Goal: Task Accomplishment & Management: Use online tool/utility

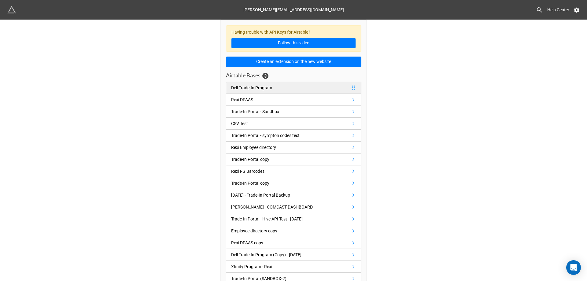
click at [251, 86] on div "Dell Trade-In Program" at bounding box center [251, 87] width 41 height 7
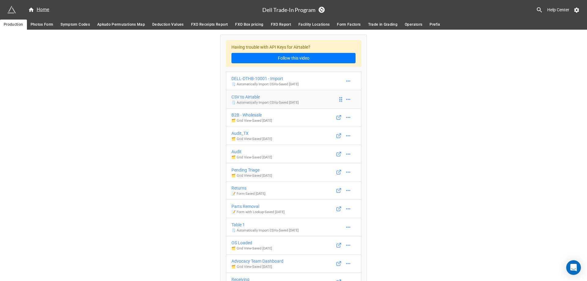
click at [274, 98] on div "CSV to Airtable" at bounding box center [265, 97] width 67 height 7
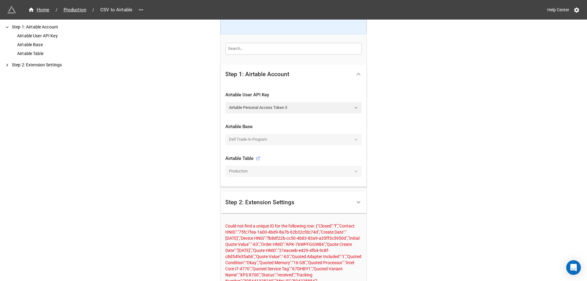
scroll to position [78, 0]
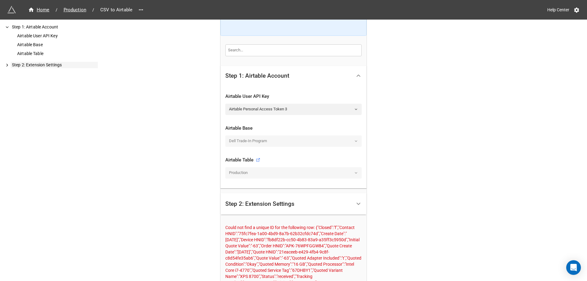
click at [37, 66] on div "Step 2: Extension Settings" at bounding box center [54, 65] width 87 height 6
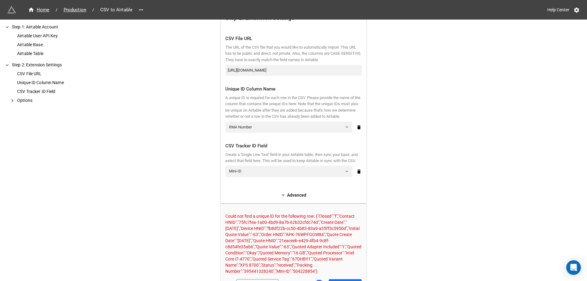
scroll to position [213, 0]
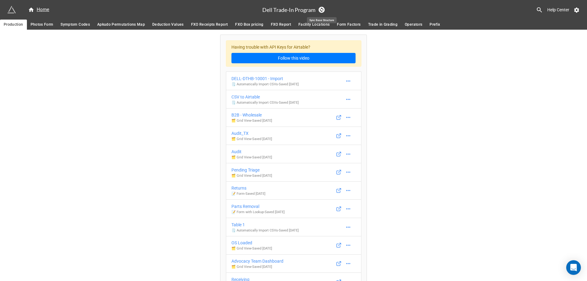
click at [324, 9] on icon at bounding box center [321, 9] width 5 height 5
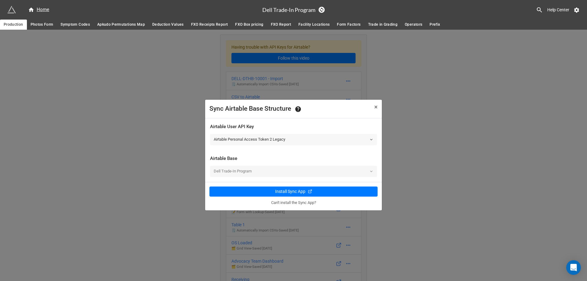
click at [253, 141] on link "Airtable Personal Access Token 2 Legacy" at bounding box center [293, 139] width 167 height 11
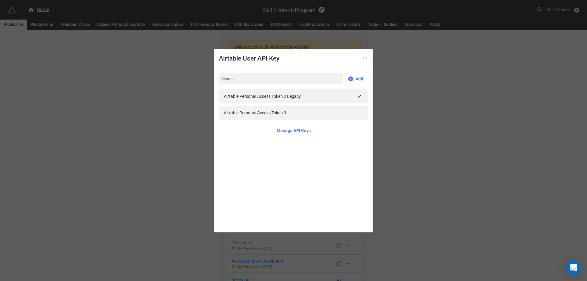
click at [365, 59] on icon at bounding box center [365, 58] width 1 height 1
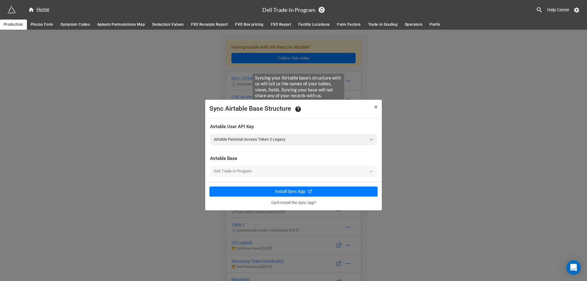
click at [299, 107] on icon at bounding box center [298, 109] width 7 height 7
click at [244, 174] on div "Dell Trade-In Program" at bounding box center [293, 171] width 167 height 11
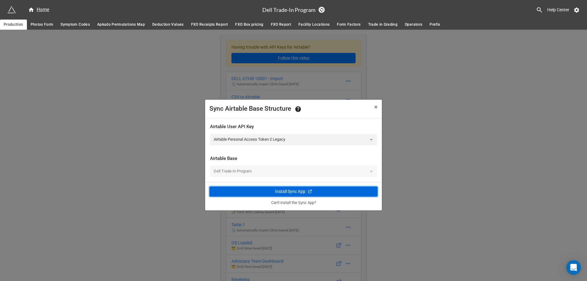
click at [285, 192] on div "Install Sync App" at bounding box center [290, 191] width 30 height 6
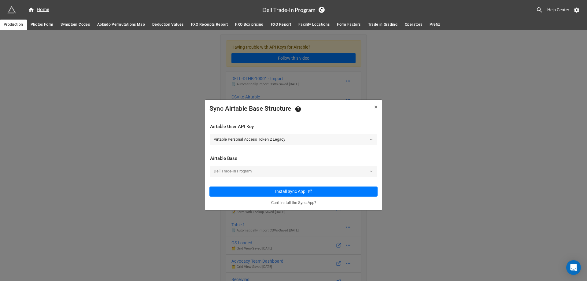
click at [262, 140] on link "Airtable Personal Access Token 2 Legacy" at bounding box center [293, 139] width 167 height 11
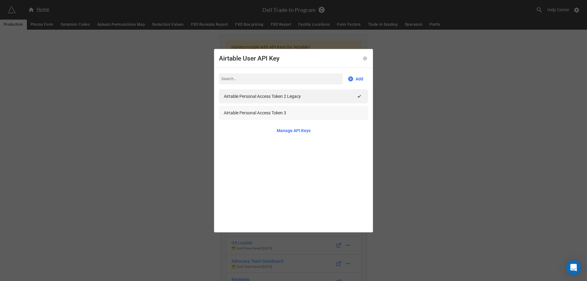
click at [262, 113] on div "Airtable Personal Access Token 3" at bounding box center [255, 113] width 62 height 7
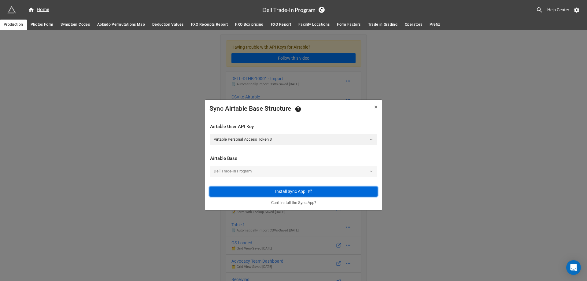
click at [274, 191] on div "Install Sync App" at bounding box center [293, 191] width 161 height 6
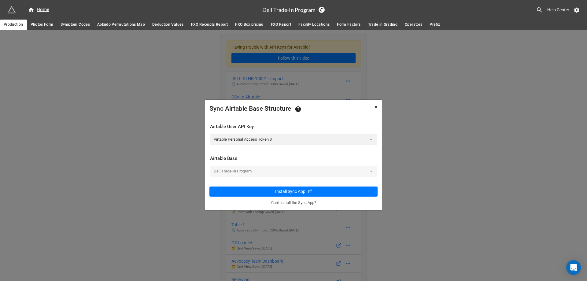
click at [374, 107] on span "×" at bounding box center [375, 106] width 3 height 7
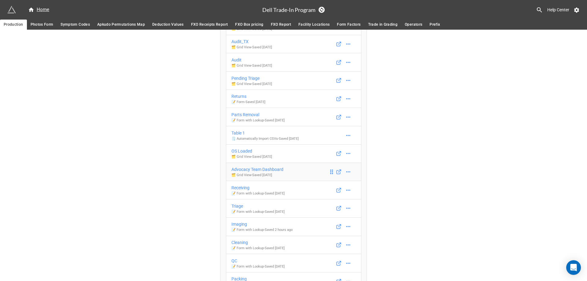
scroll to position [122, 0]
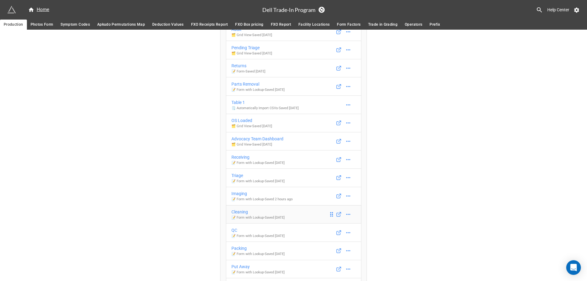
click at [320, 214] on link "Cleaning 📝 Form with Lookup - Saved [DATE]" at bounding box center [294, 214] width 136 height 19
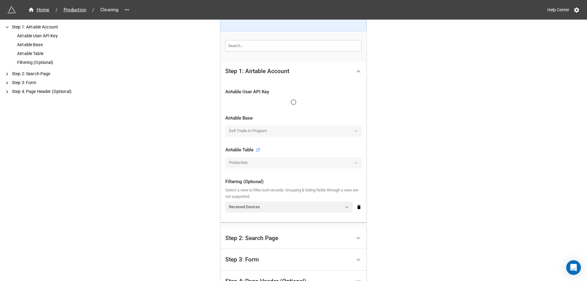
scroll to position [184, 0]
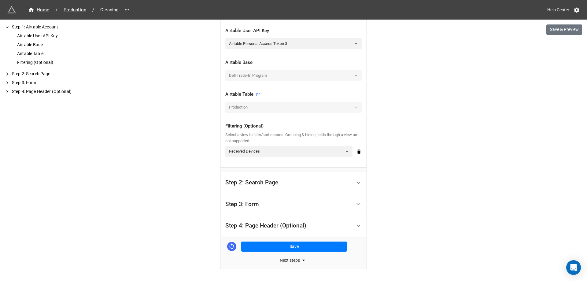
click at [282, 179] on div "Step 2: Search Page" at bounding box center [288, 183] width 126 height 14
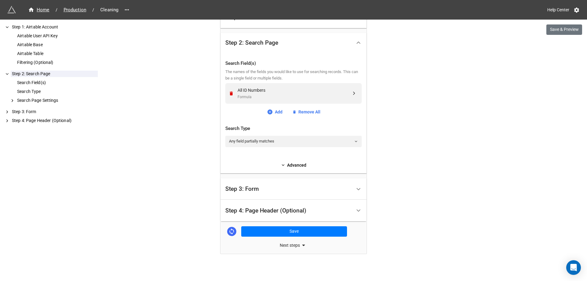
scroll to position [175, 0]
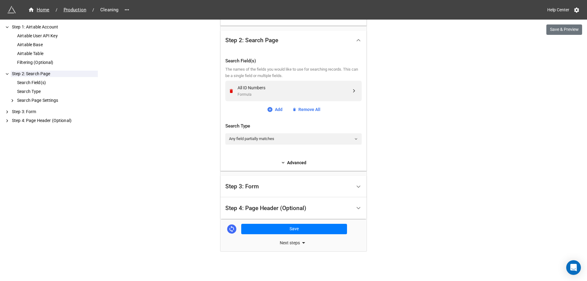
click at [263, 190] on div "Step 3: Form" at bounding box center [288, 187] width 126 height 14
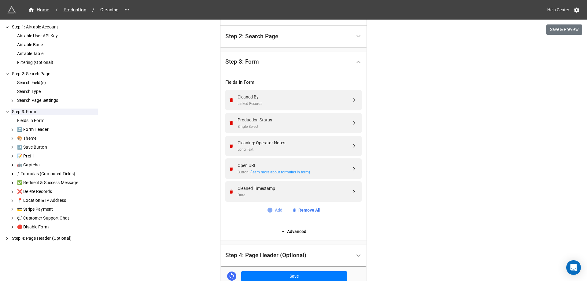
click at [272, 209] on link "Add" at bounding box center [275, 210] width 16 height 7
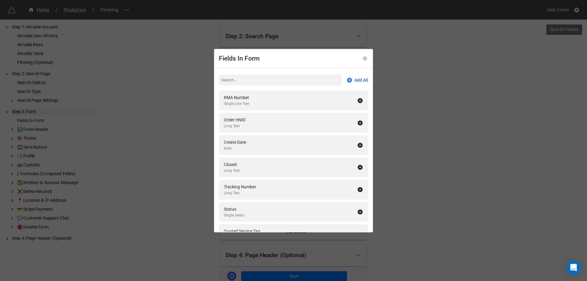
click at [238, 81] on input at bounding box center [280, 80] width 123 height 11
type input "cpu"
click at [248, 96] on div "CPU Model Single Select" at bounding box center [290, 100] width 133 height 13
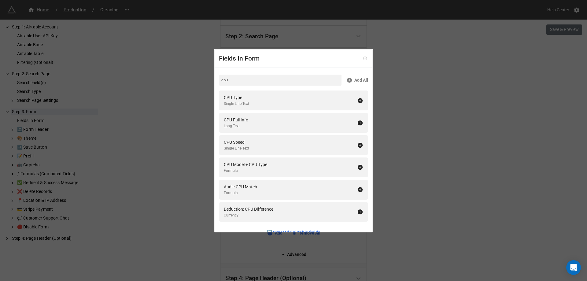
click at [365, 59] on icon at bounding box center [365, 58] width 1 height 1
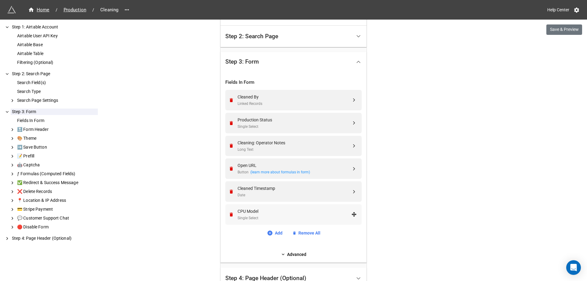
click at [333, 216] on div "Single Select" at bounding box center [295, 218] width 114 height 6
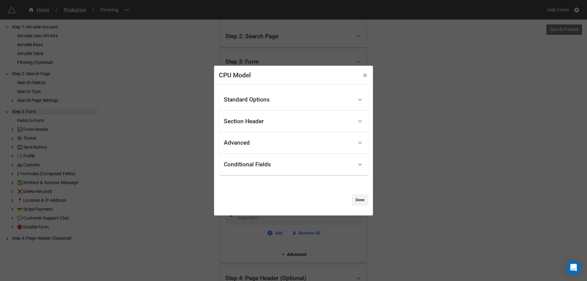
click at [260, 95] on div "Standard Options" at bounding box center [288, 100] width 129 height 14
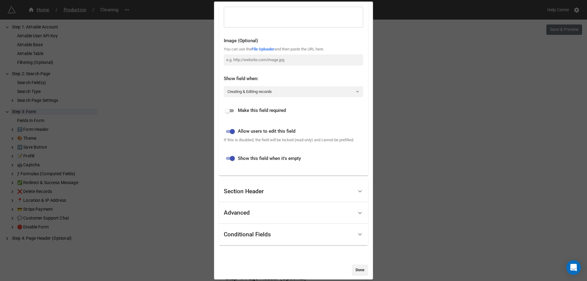
scroll to position [109, 0]
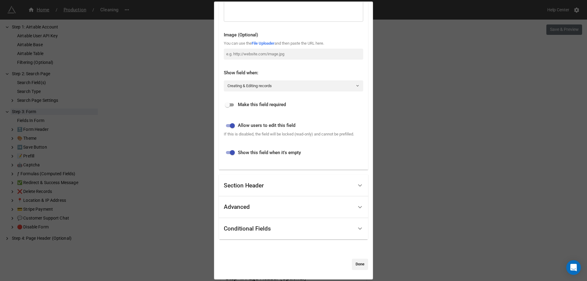
click at [254, 183] on div "Section Header" at bounding box center [244, 186] width 40 height 6
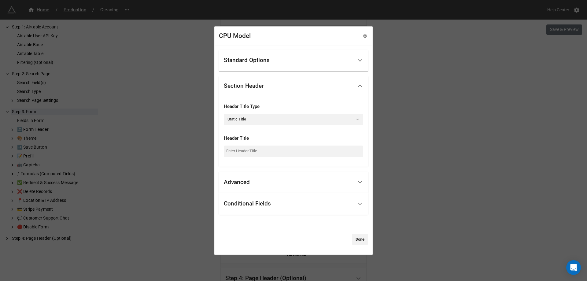
click at [254, 183] on div "Advanced" at bounding box center [288, 182] width 129 height 14
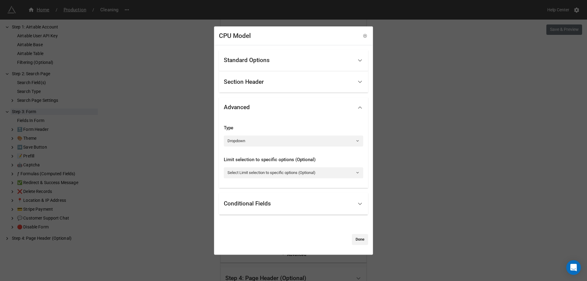
click at [255, 204] on div "Conditional Fields" at bounding box center [247, 204] width 47 height 6
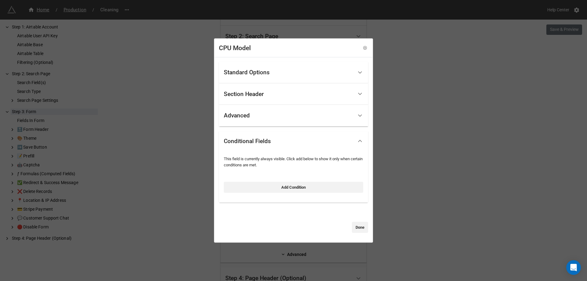
click at [288, 73] on div "Standard Options" at bounding box center [288, 72] width 129 height 14
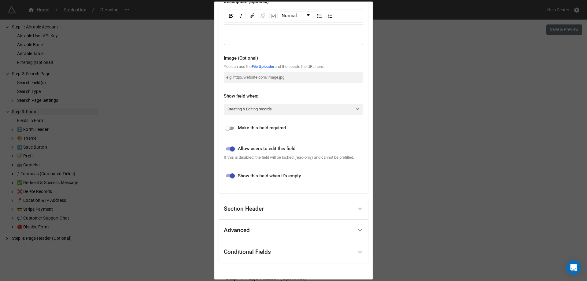
scroll to position [78, 0]
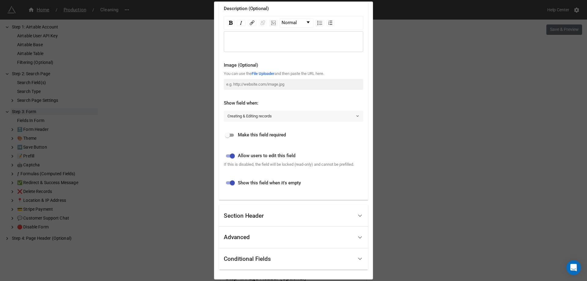
click at [268, 117] on link "Creating & Editing records" at bounding box center [293, 116] width 139 height 11
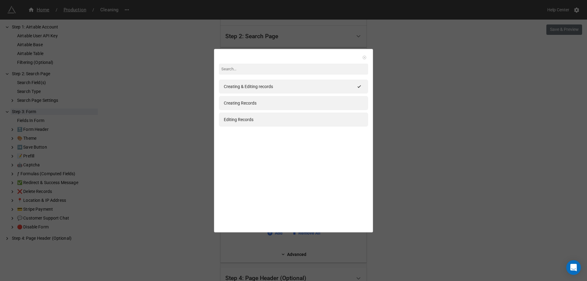
click at [363, 59] on icon at bounding box center [364, 57] width 4 height 4
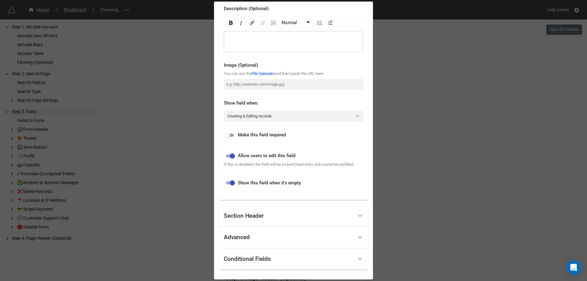
click at [413, 60] on div "CPU Model Standard Options Title (Optional) Description (Optional) Normal Image…" at bounding box center [293, 140] width 587 height 281
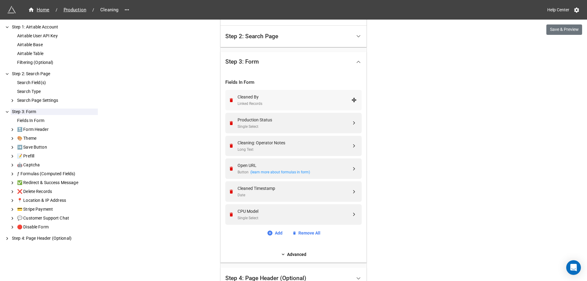
click at [296, 98] on div "Cleaned By" at bounding box center [295, 97] width 114 height 7
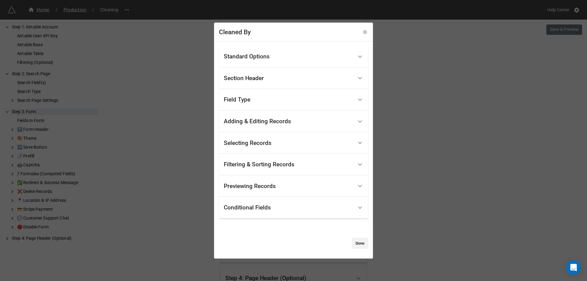
click at [275, 185] on div "Previewing Records" at bounding box center [250, 186] width 52 height 6
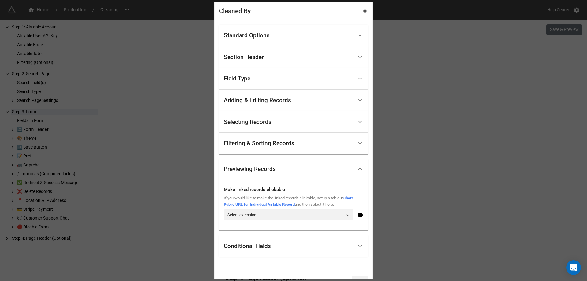
click at [271, 33] on div "Standard Options" at bounding box center [288, 35] width 129 height 14
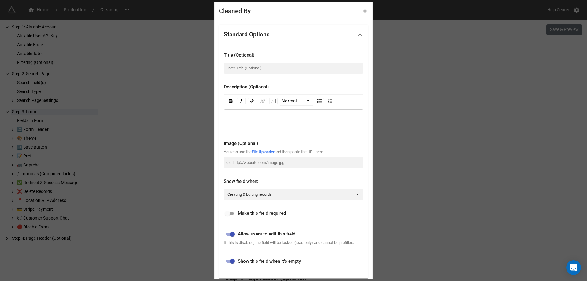
click at [363, 11] on icon at bounding box center [365, 11] width 4 height 4
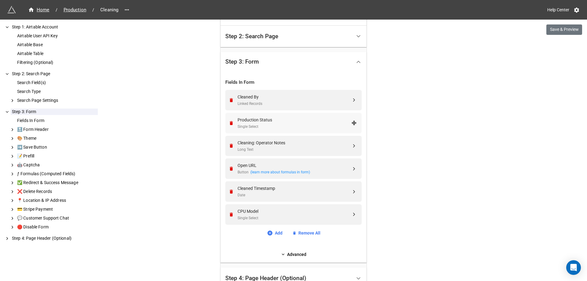
click at [282, 120] on div "Production Status" at bounding box center [295, 120] width 114 height 7
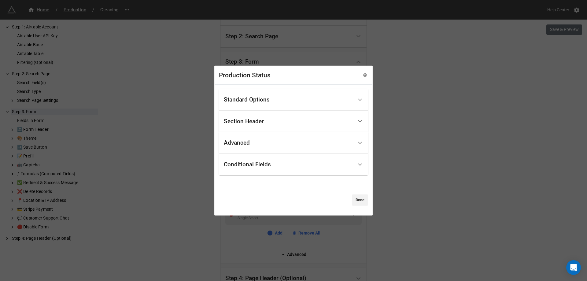
click at [260, 142] on div "Advanced" at bounding box center [288, 143] width 129 height 14
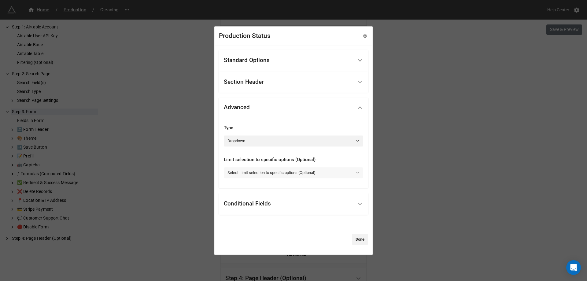
click at [267, 170] on link "Select Limit selection to specific options (Optional)" at bounding box center [293, 172] width 139 height 11
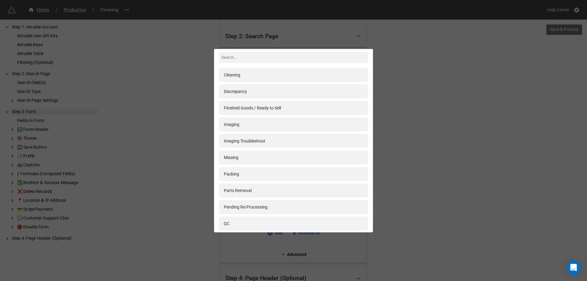
scroll to position [0, 0]
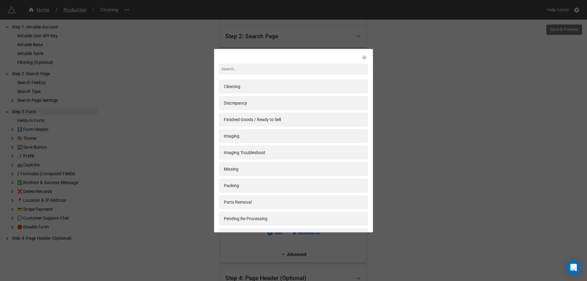
click at [362, 57] on icon at bounding box center [364, 57] width 4 height 4
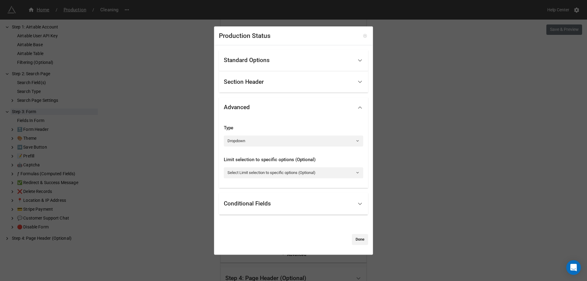
click at [363, 36] on icon at bounding box center [365, 36] width 4 height 4
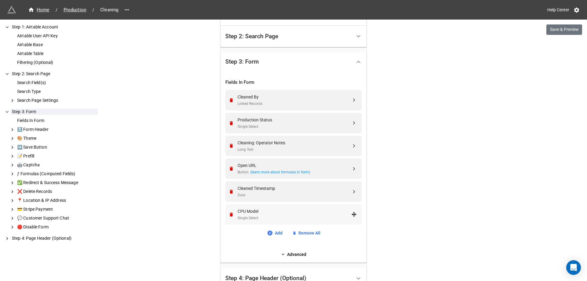
click at [261, 211] on div "CPU Model" at bounding box center [295, 211] width 114 height 7
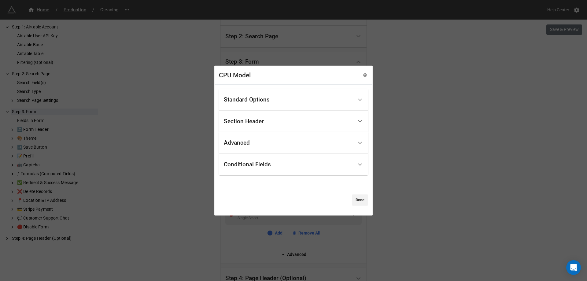
click at [273, 139] on div "Advanced" at bounding box center [288, 143] width 129 height 14
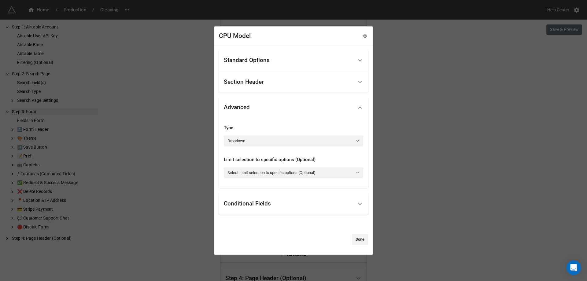
click at [257, 179] on div "Limit selection to specific options (Optional) Select Limit selection to specif…" at bounding box center [293, 167] width 139 height 32
click at [257, 175] on link "Select Limit selection to specific options (Optional)" at bounding box center [293, 172] width 139 height 11
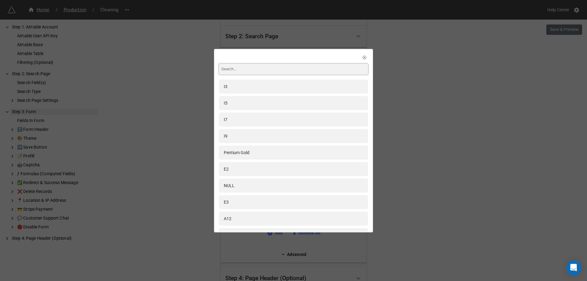
click at [259, 67] on input at bounding box center [293, 69] width 149 height 11
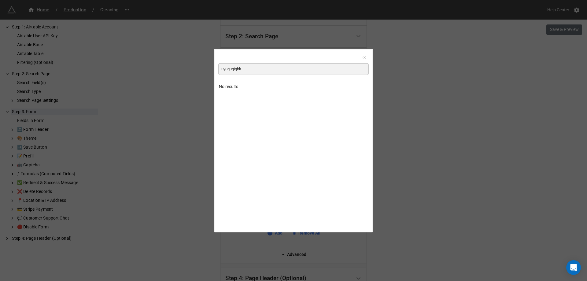
type input "uyugugigbk"
click at [362, 58] on link at bounding box center [365, 57] width 6 height 6
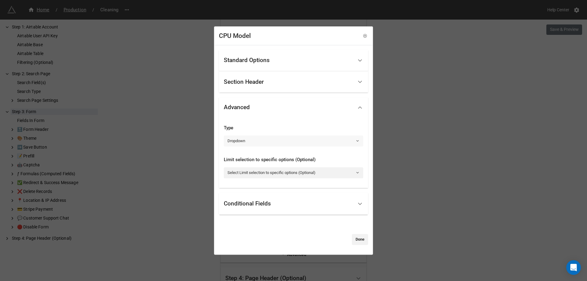
click at [284, 137] on link "Dropdown" at bounding box center [293, 141] width 139 height 11
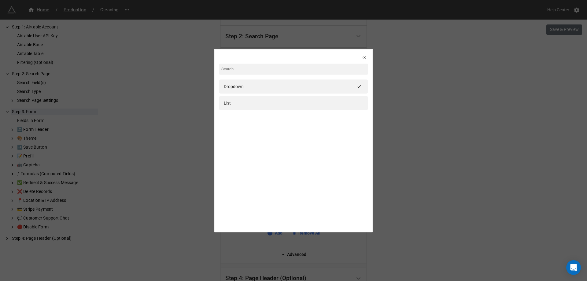
click at [365, 55] on div "Dropdown List" at bounding box center [294, 98] width 158 height 97
click at [362, 57] on icon at bounding box center [364, 57] width 4 height 4
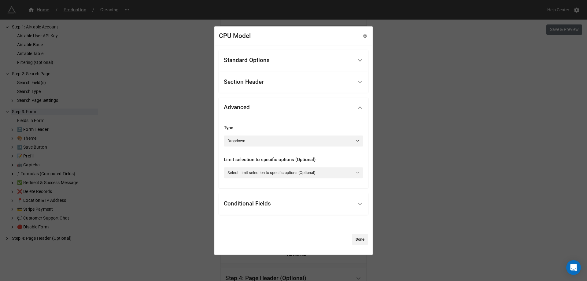
click at [265, 211] on div "Conditional Fields" at bounding box center [293, 204] width 149 height 22
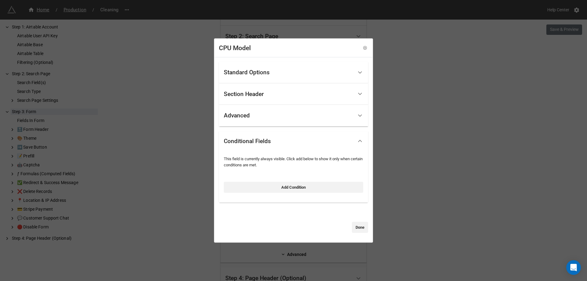
click at [268, 120] on div "Advanced" at bounding box center [288, 116] width 129 height 14
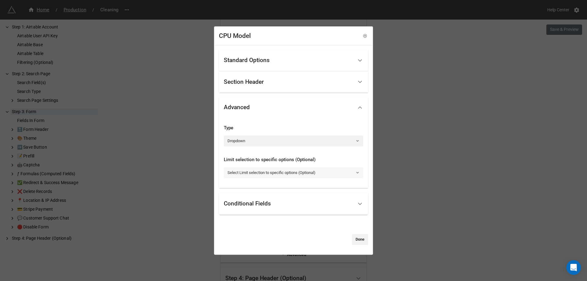
click at [251, 173] on link "Select Limit selection to specific options (Optional)" at bounding box center [293, 172] width 139 height 11
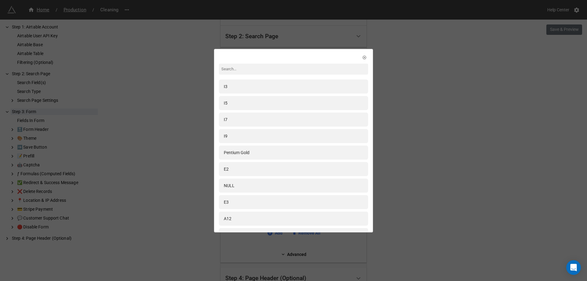
click at [161, 159] on div "I3 I5 I7 I9 Pentium Gold E2 NULL E3 A12 RYZEN7 A9 E5 RYZEN3 A6-Series N4000 A10…" at bounding box center [293, 140] width 587 height 281
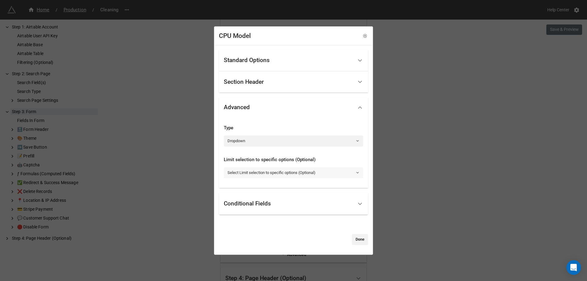
click at [244, 170] on link "Select Limit selection to specific options (Optional)" at bounding box center [293, 172] width 139 height 11
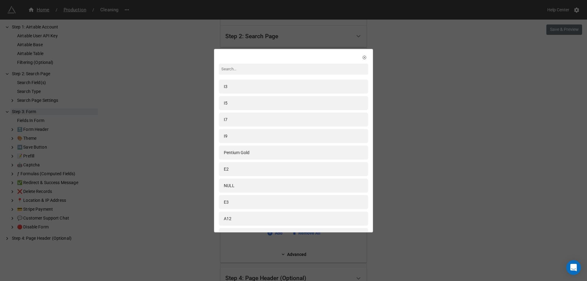
click at [362, 57] on icon at bounding box center [364, 57] width 4 height 4
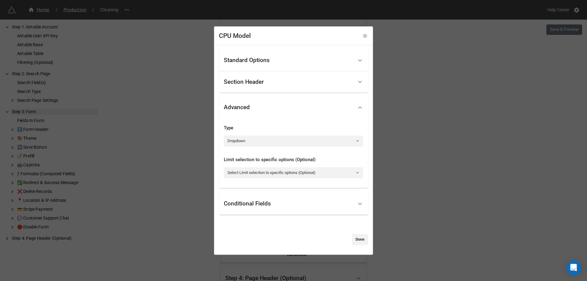
click at [158, 150] on div "CPU Model Standard Options Title (Optional) Description (Optional) Normal Image…" at bounding box center [293, 140] width 587 height 281
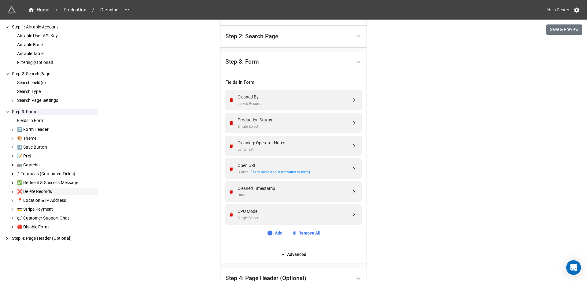
click at [35, 191] on div "❌ Delete Records" at bounding box center [57, 191] width 82 height 6
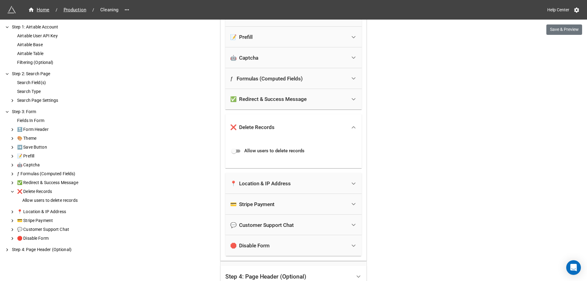
scroll to position [467, 0]
click at [38, 199] on div "Allow users to delete records" at bounding box center [59, 200] width 77 height 6
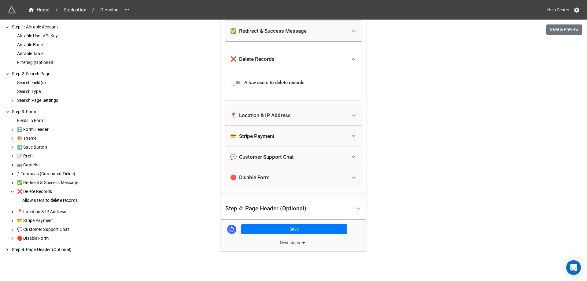
scroll to position [535, 0]
click at [32, 164] on div "🤖 Captcha" at bounding box center [57, 165] width 82 height 6
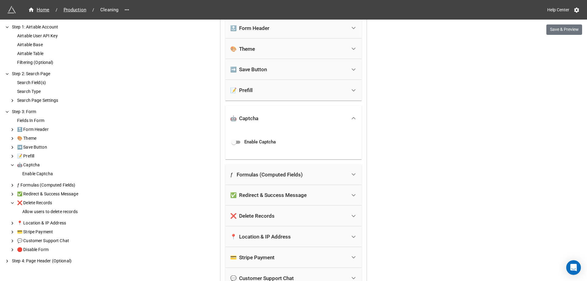
scroll to position [405, 0]
